Goal: Answer question/provide support: Share knowledge or assist other users

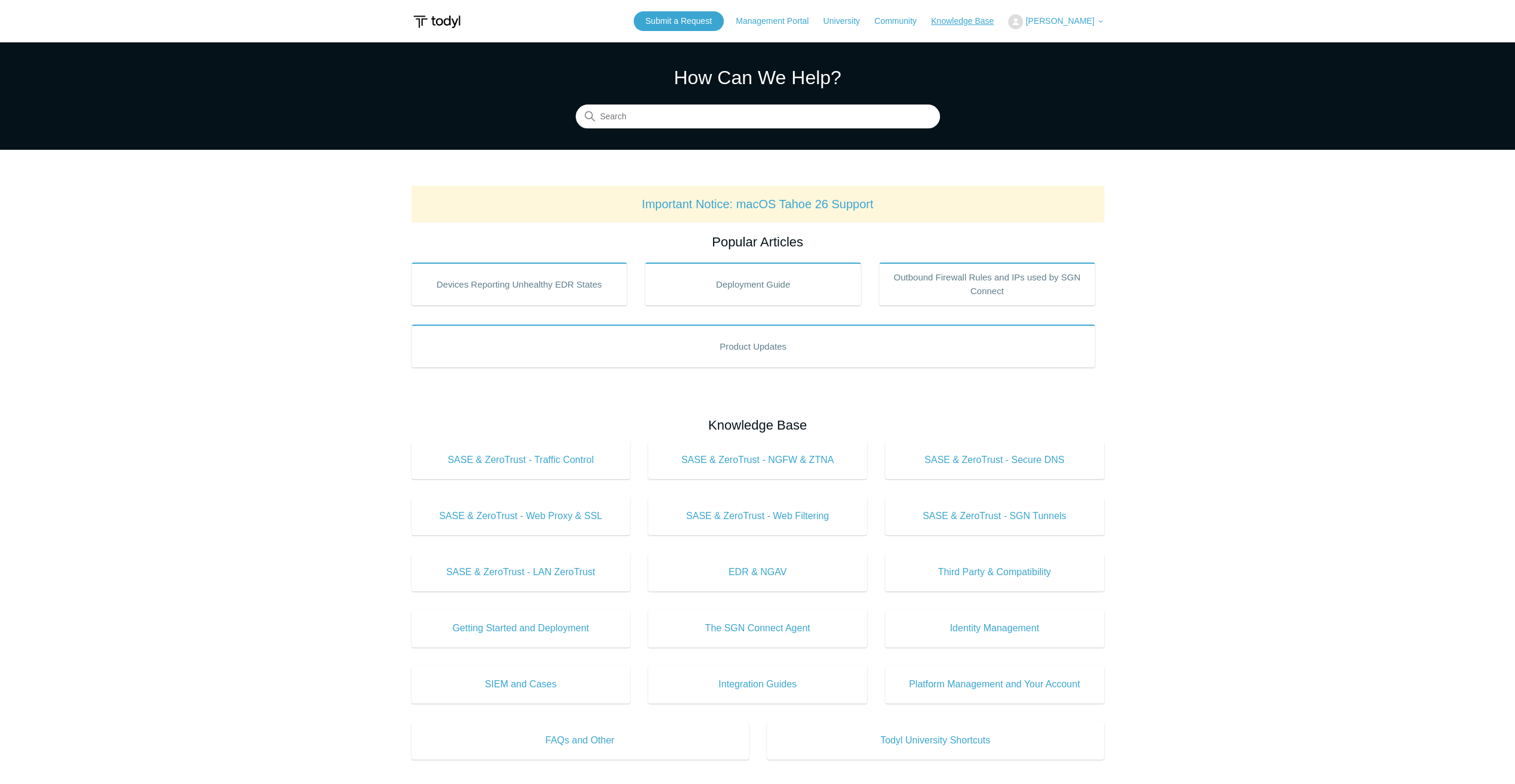
click at [977, 16] on link "Knowledge Base" at bounding box center [968, 21] width 75 height 12
click at [1048, 12] on div "Submit a Request Management Portal University Community Knowledge Base Jacob Ba…" at bounding box center [869, 21] width 470 height 19
click at [1062, 19] on span "[PERSON_NAME]" at bounding box center [1060, 20] width 69 height 9
click at [1063, 44] on link "My Support Requests" at bounding box center [1066, 47] width 116 height 21
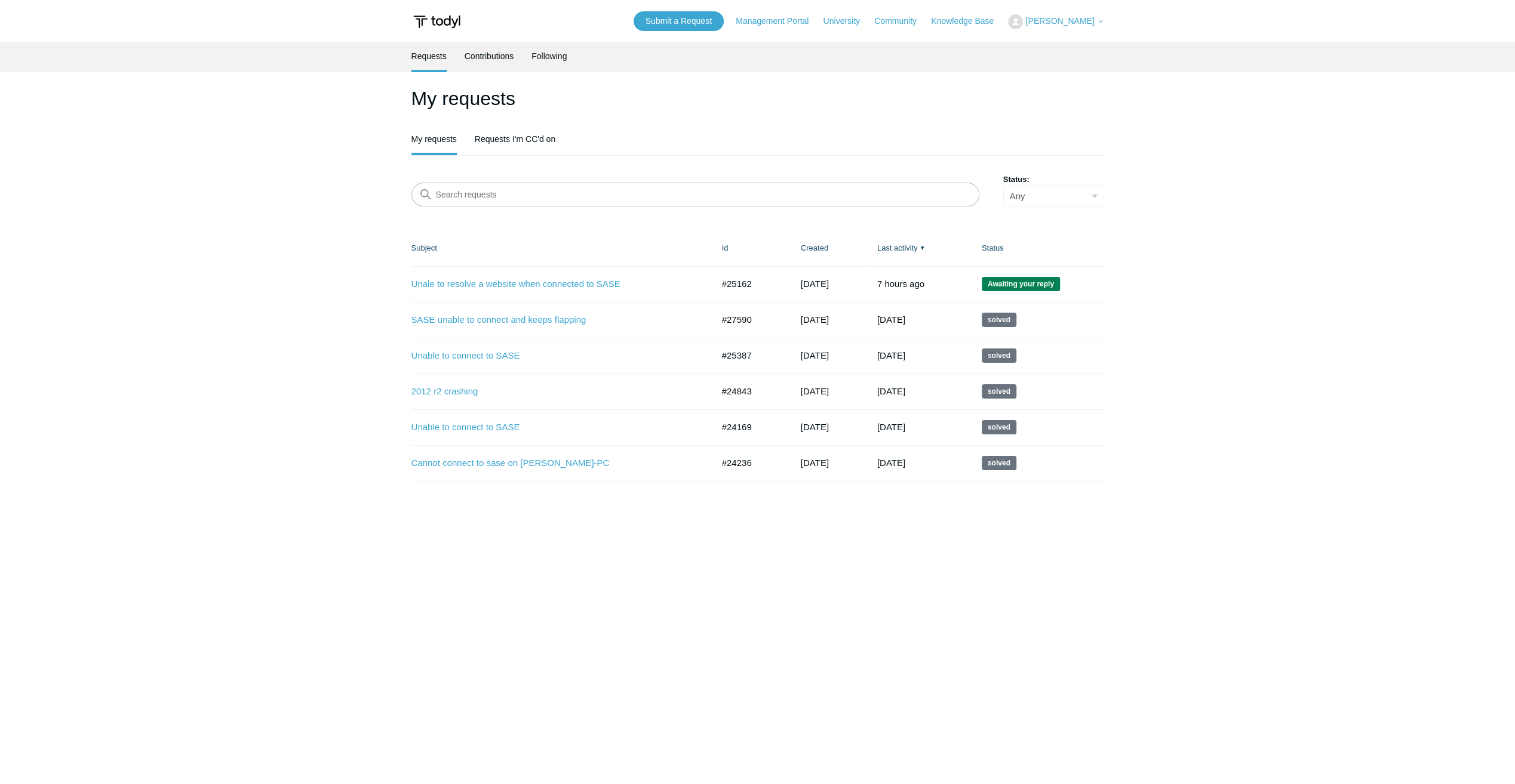
click at [546, 290] on td "Unale to resolve a website when connected to SASE #25162 3 months ago Awaiting …" at bounding box center [561, 284] width 298 height 36
click at [548, 282] on link "Unale to resolve a website when connected to SASE" at bounding box center [554, 284] width 284 height 14
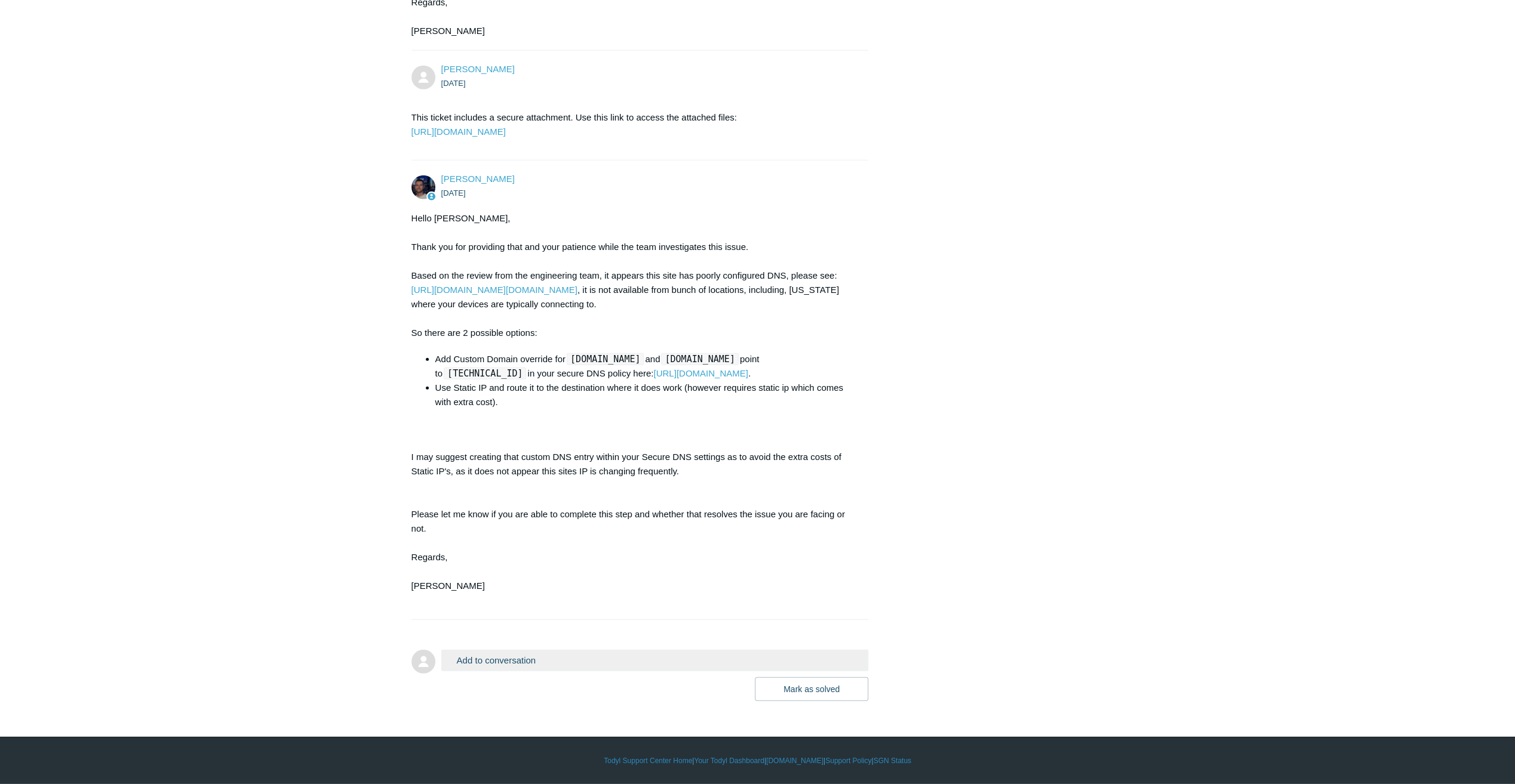
scroll to position [3163, 0]
click at [644, 365] on code "appraiserusa.com" at bounding box center [604, 359] width 77 height 12
drag, startPoint x: 650, startPoint y: 365, endPoint x: 565, endPoint y: 353, distance: 85.8
click at [565, 353] on div "Hello Jacob, Thank you for providing that and your patience while the team inve…" at bounding box center [634, 409] width 445 height 396
drag, startPoint x: 565, startPoint y: 353, endPoint x: 572, endPoint y: 356, distance: 7.6
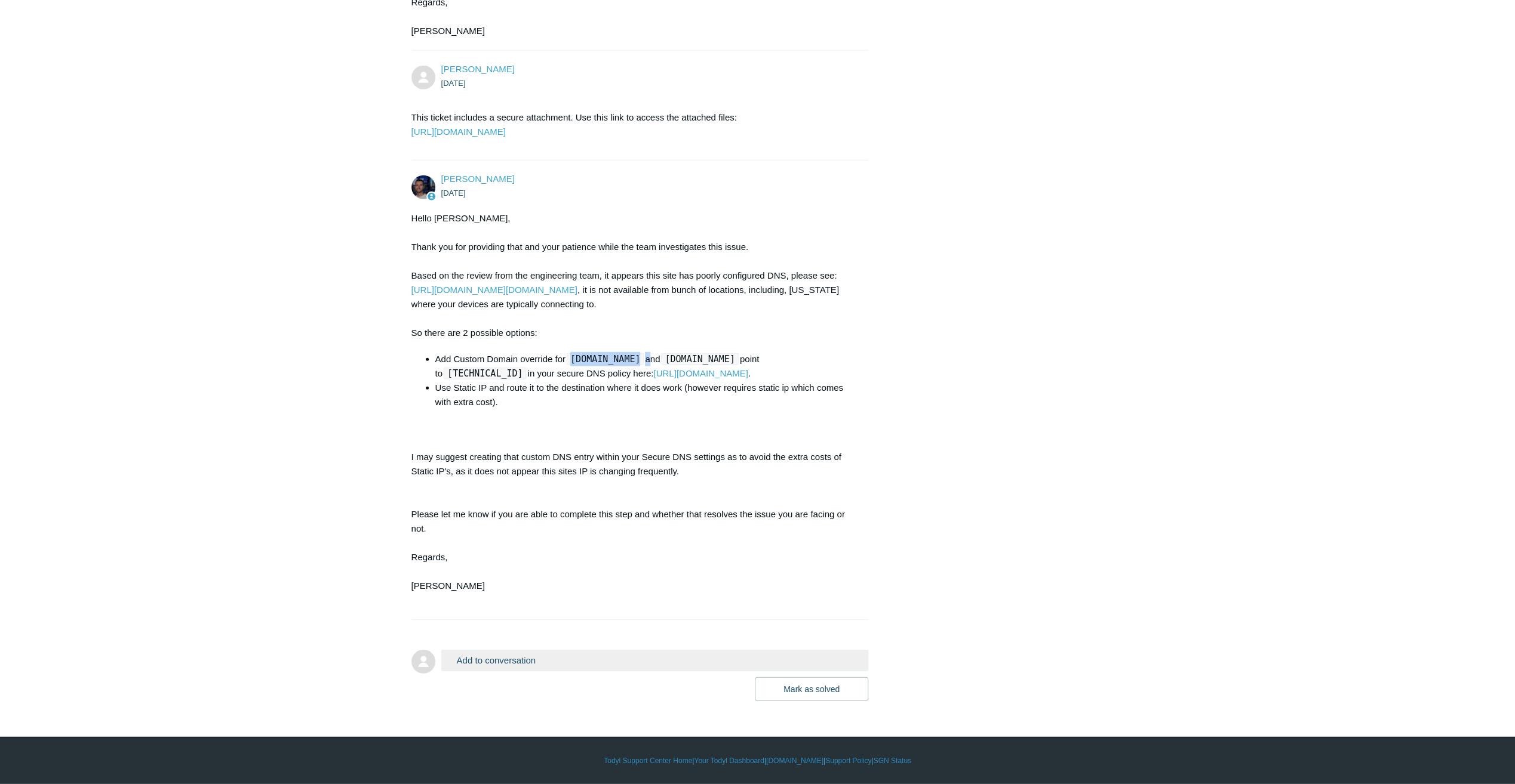
click at [572, 356] on code "appraiserusa.com" at bounding box center [604, 359] width 77 height 12
click at [573, 362] on code "appraiserusa.com" at bounding box center [604, 359] width 77 height 12
drag, startPoint x: 573, startPoint y: 362, endPoint x: 649, endPoint y: 358, distance: 76.1
click at [644, 358] on code "appraiserusa.com" at bounding box center [604, 359] width 77 height 12
copy code "appraiserusa.com"
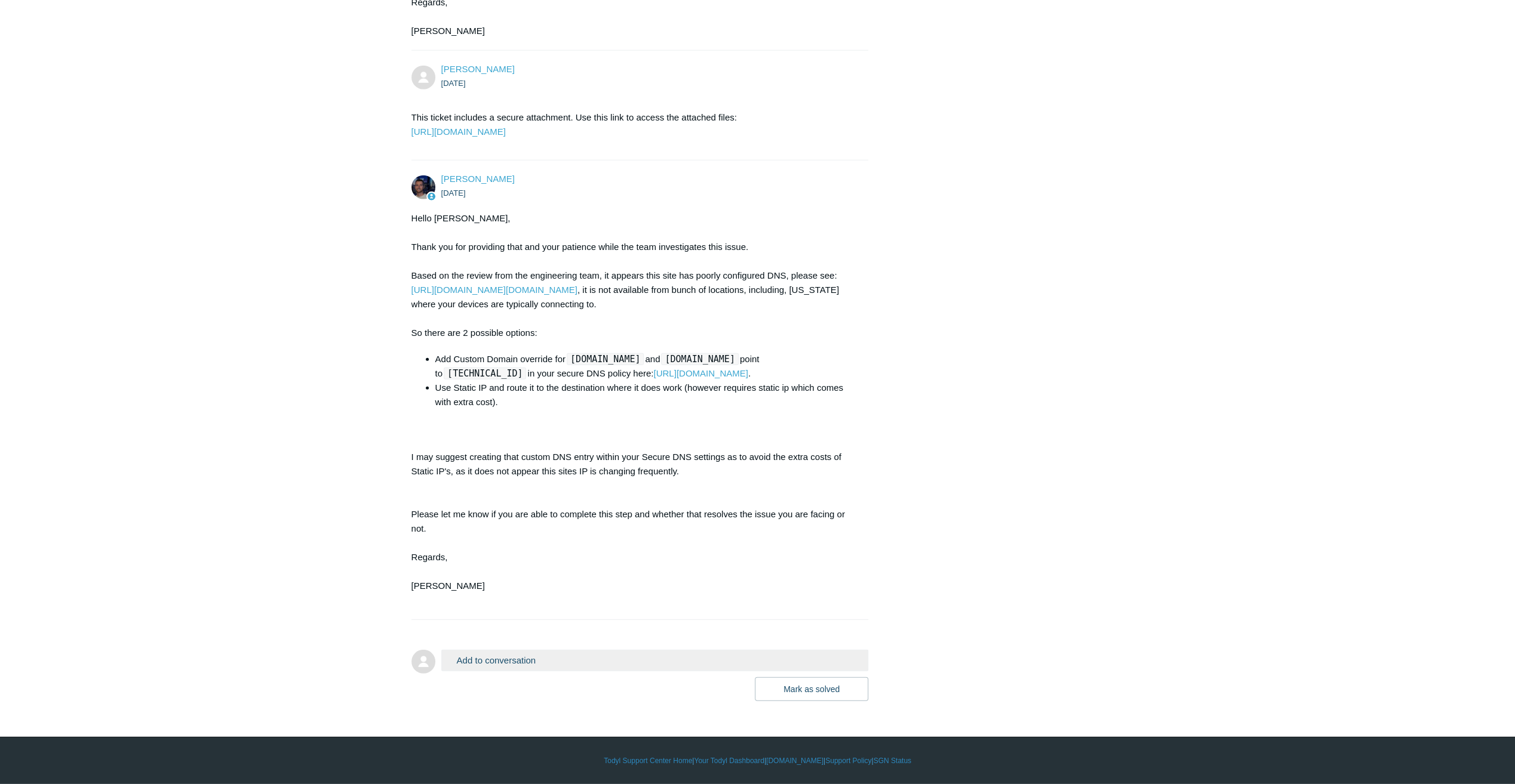
click at [644, 358] on code "appraiserusa.com" at bounding box center [604, 359] width 77 height 12
drag, startPoint x: 508, startPoint y: 375, endPoint x: 417, endPoint y: 371, distance: 91.1
click at [417, 371] on div "Hello Jacob, Thank you for providing that and your patience while the team inve…" at bounding box center [634, 409] width 445 height 396
drag, startPoint x: 417, startPoint y: 371, endPoint x: 449, endPoint y: 377, distance: 32.6
copy code "67.227.219.246"
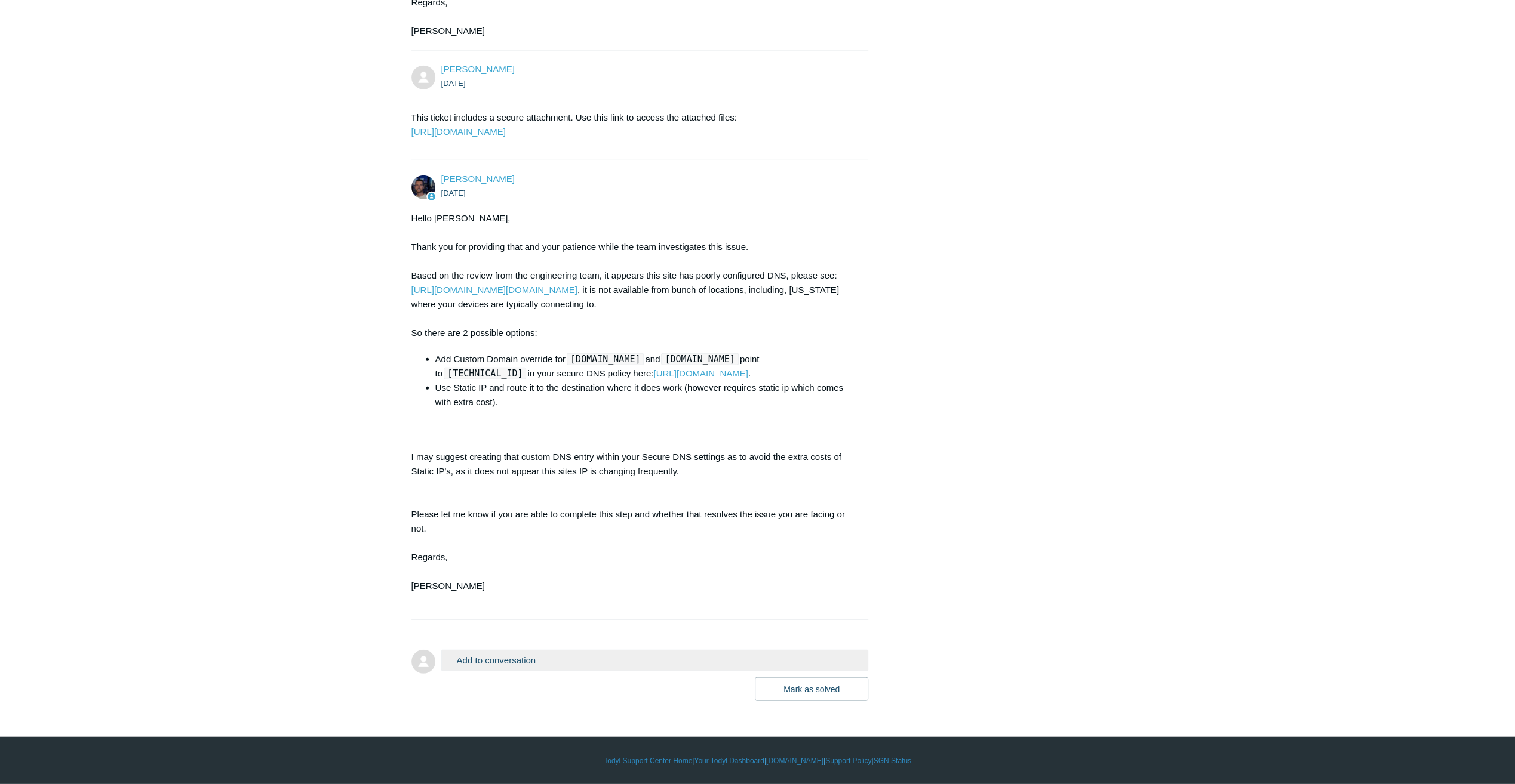
click at [448, 443] on div "Hello Jacob, Thank you for providing that and your patience while the team inve…" at bounding box center [634, 409] width 445 height 396
drag, startPoint x: 438, startPoint y: 370, endPoint x: 512, endPoint y: 373, distance: 74.1
click at [512, 373] on li "Add Custom Domain override for appraiserusa.com and www.appraiserusa.com point …" at bounding box center [646, 366] width 422 height 29
copy code "67.227.219.246"
